Goal: Task Accomplishment & Management: Use online tool/utility

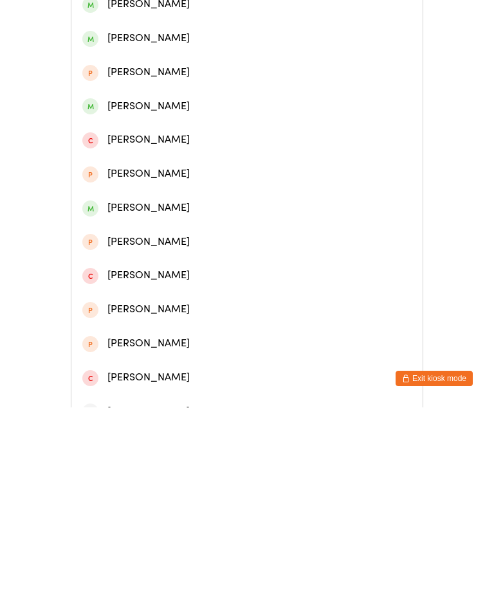
type input "Jonah"
click at [162, 143] on div "[PERSON_NAME]" at bounding box center [246, 142] width 329 height 17
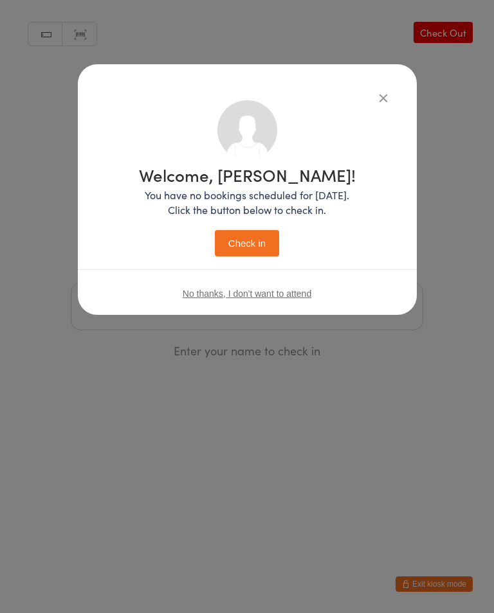
click at [397, 93] on div "Welcome, [PERSON_NAME]! You have no bookings scheduled for [DATE]. Click the bu…" at bounding box center [247, 189] width 339 height 251
click at [383, 91] on icon "button" at bounding box center [383, 98] width 14 height 14
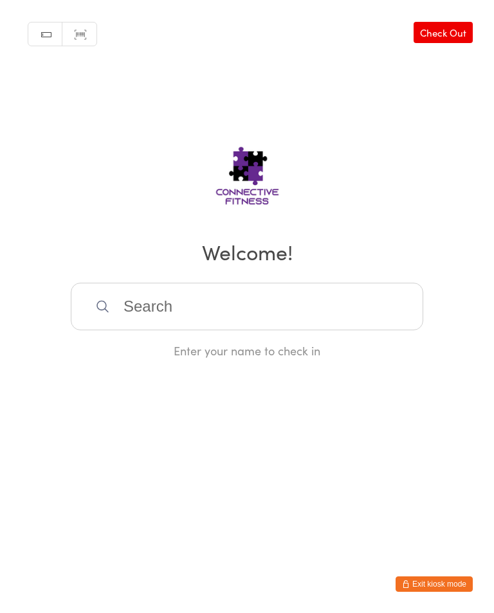
click at [369, 98] on div "Manual search Scanner input Check Out Welcome! Enter your name to check in" at bounding box center [247, 179] width 494 height 359
click at [367, 288] on input "search" at bounding box center [247, 307] width 352 height 48
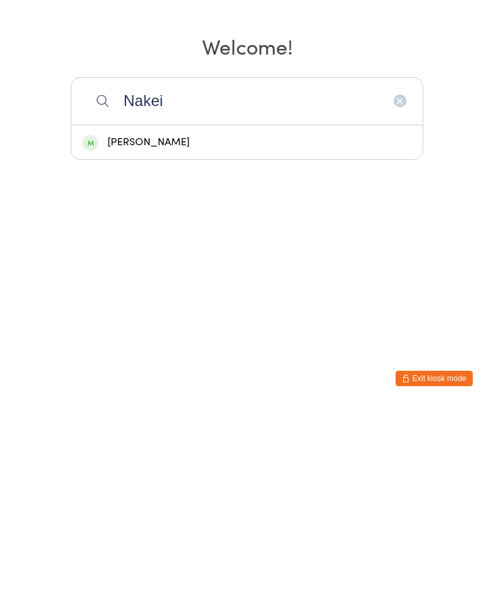
type input "Nakei"
click at [254, 339] on div "[PERSON_NAME]" at bounding box center [246, 347] width 329 height 17
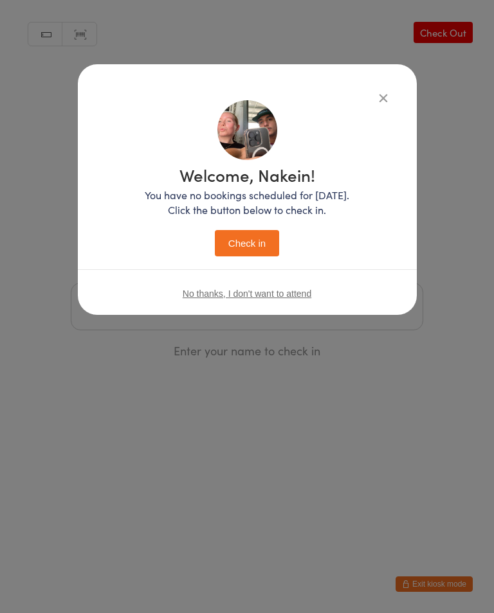
click at [251, 237] on button "Check in" at bounding box center [247, 243] width 64 height 26
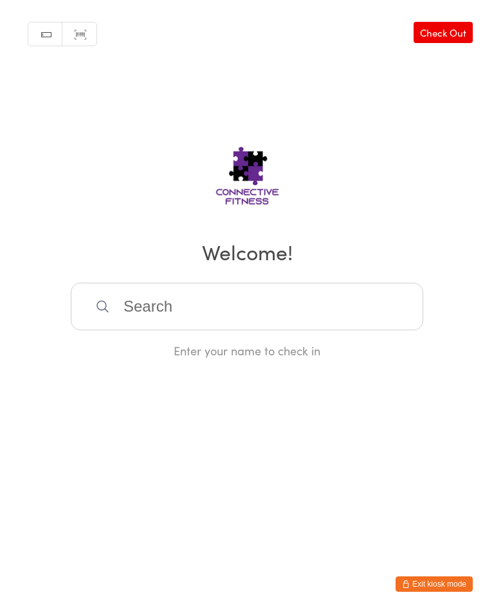
click at [369, 309] on input "search" at bounding box center [247, 307] width 352 height 48
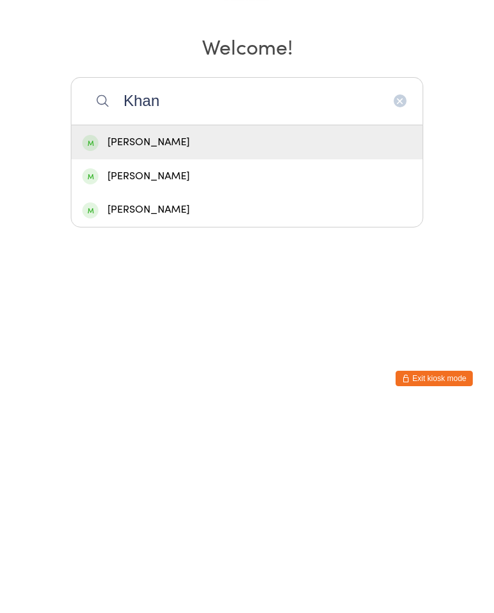
type input "Khan"
click at [286, 339] on div "[PERSON_NAME]" at bounding box center [246, 347] width 329 height 17
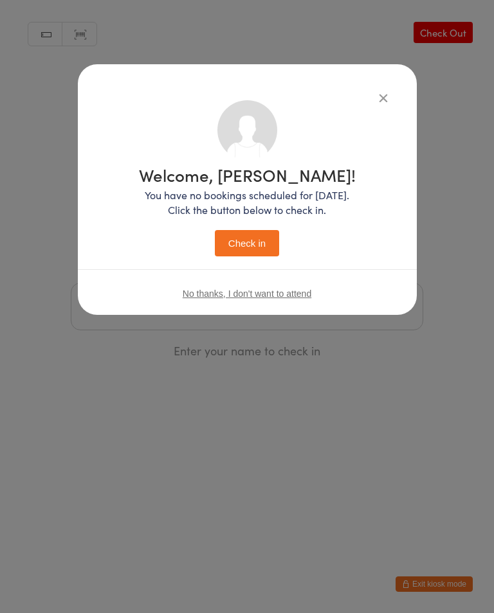
click at [251, 247] on button "Check in" at bounding box center [247, 243] width 64 height 26
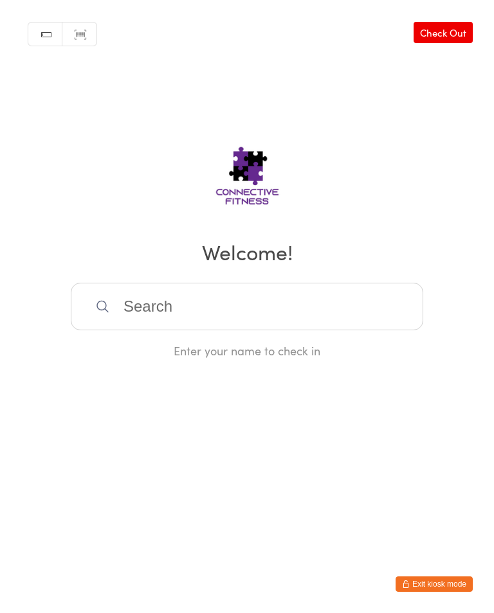
click at [284, 344] on div "Enter your name to check in" at bounding box center [247, 321] width 352 height 76
click at [331, 306] on input "search" at bounding box center [247, 307] width 352 height 48
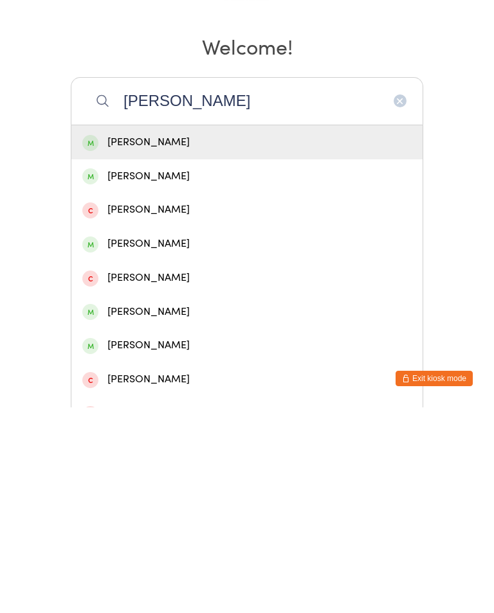
type input "[PERSON_NAME]"
click at [337, 331] on div "[PERSON_NAME]" at bounding box center [246, 348] width 351 height 34
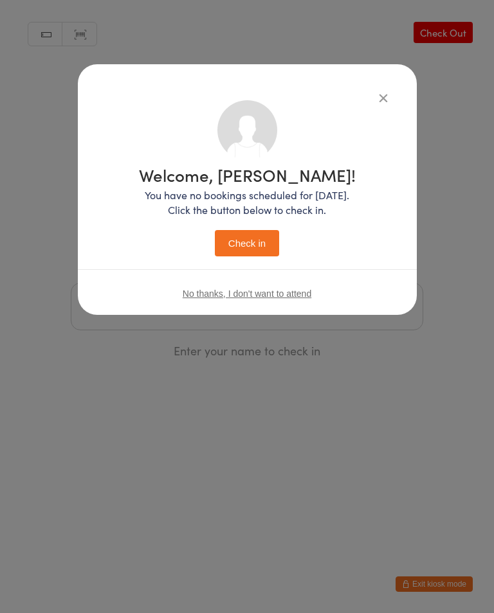
click at [265, 246] on button "Check in" at bounding box center [247, 243] width 64 height 26
